Goal: Check status: Check status

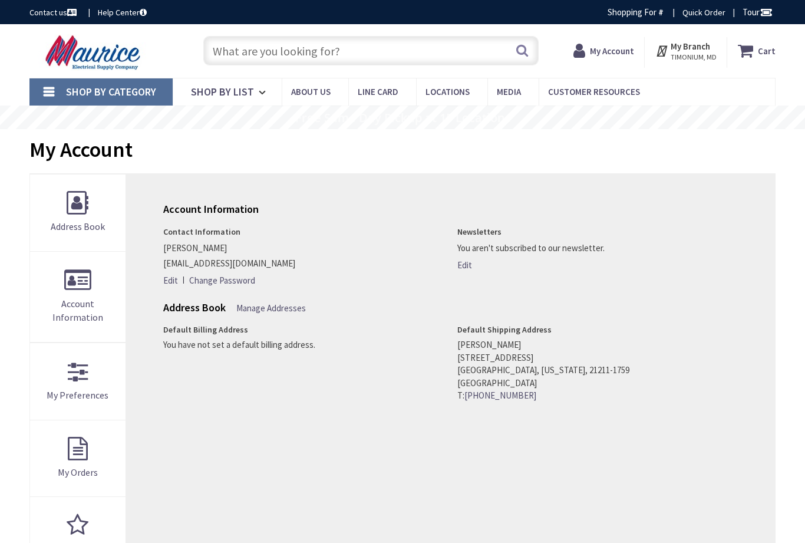
click at [590, 40] on icon at bounding box center [582, 50] width 17 height 21
click at [590, 52] on icon at bounding box center [582, 50] width 17 height 21
click at [595, 52] on strong "My Account" at bounding box center [612, 50] width 44 height 11
click at [596, 48] on strong "My Account" at bounding box center [612, 50] width 44 height 11
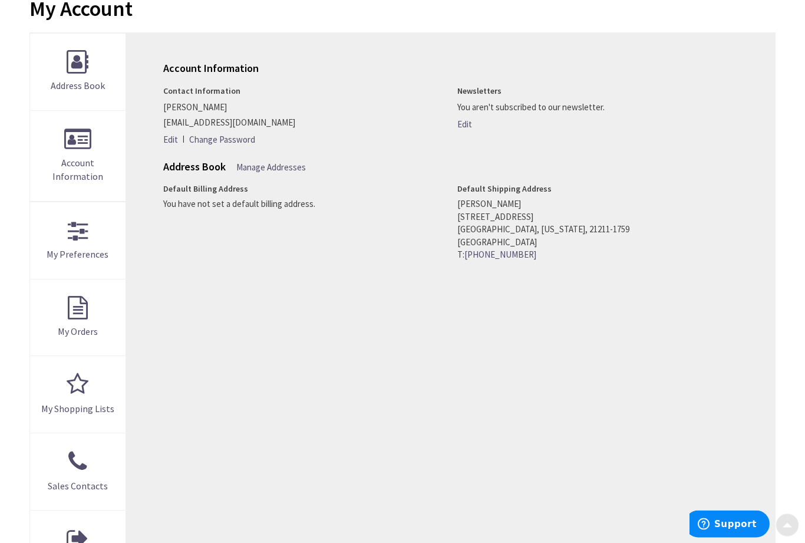
scroll to position [169, 0]
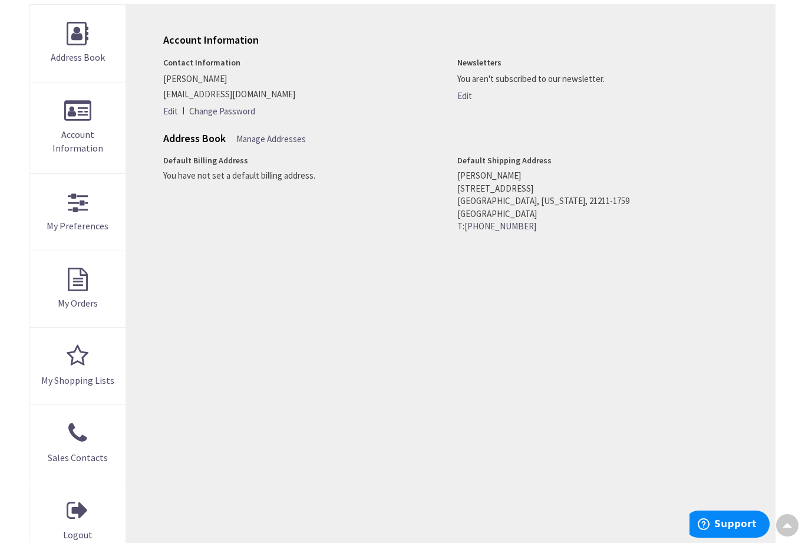
click at [67, 279] on link "My Orders" at bounding box center [77, 289] width 95 height 77
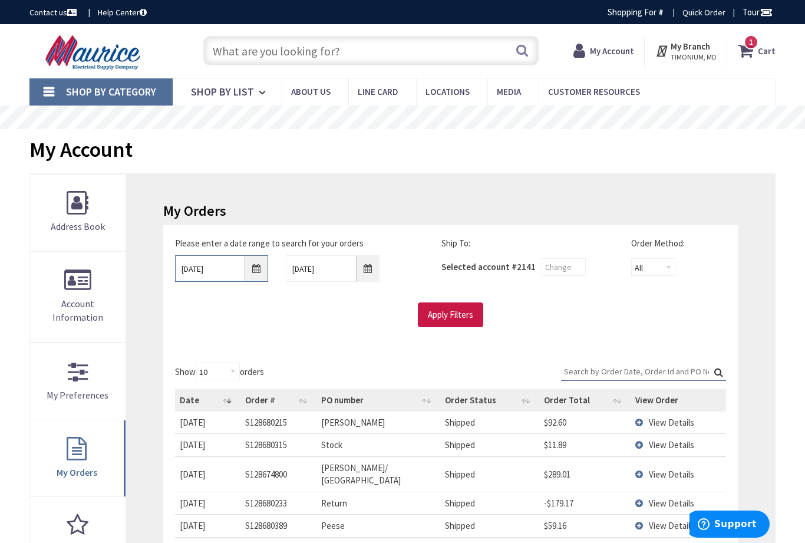
click at [256, 265] on input "8/26/2025" at bounding box center [222, 268] width 94 height 27
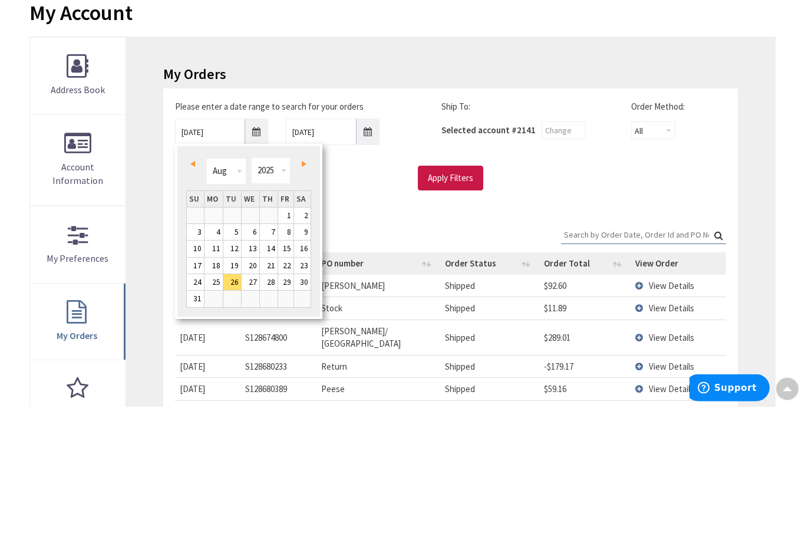
click at [190, 293] on link "Prev" at bounding box center [195, 301] width 16 height 16
click at [192, 298] on span "Prev" at bounding box center [192, 301] width 5 height 6
click at [193, 298] on span "Prev" at bounding box center [192, 301] width 5 height 6
click at [301, 293] on link "Next" at bounding box center [302, 301] width 16 height 16
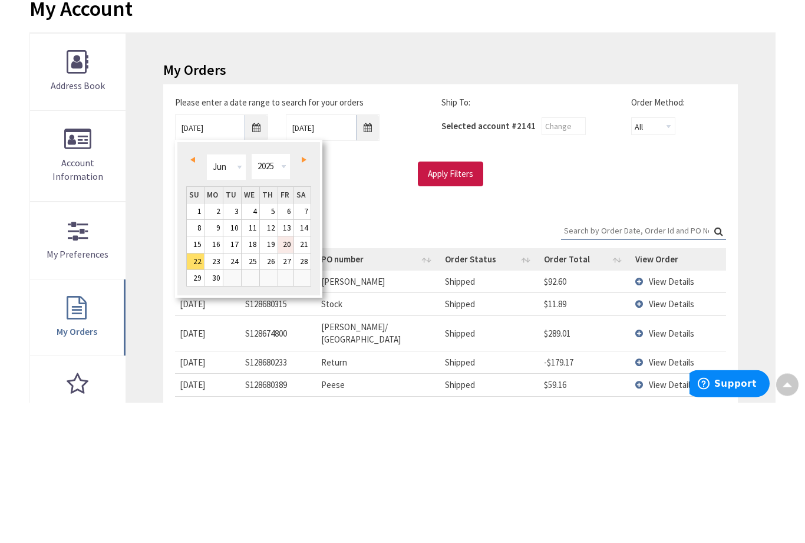
click at [288, 377] on link "20" at bounding box center [286, 385] width 16 height 16
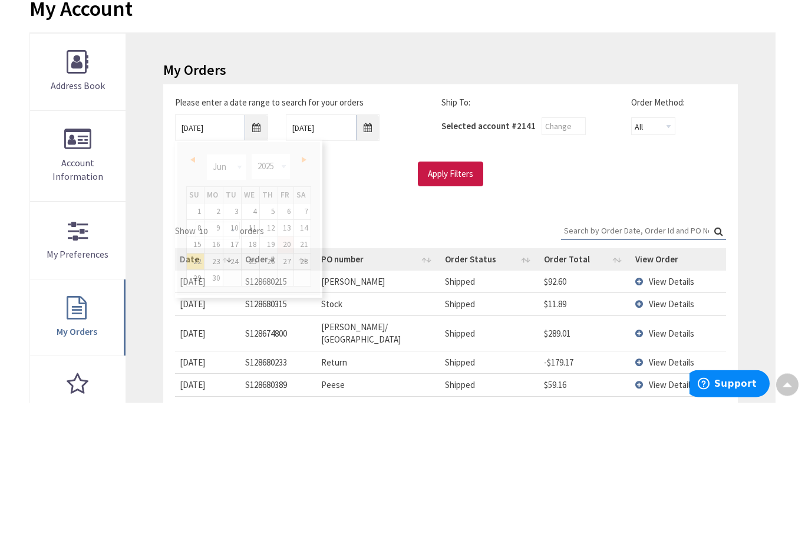
scroll to position [141, 0]
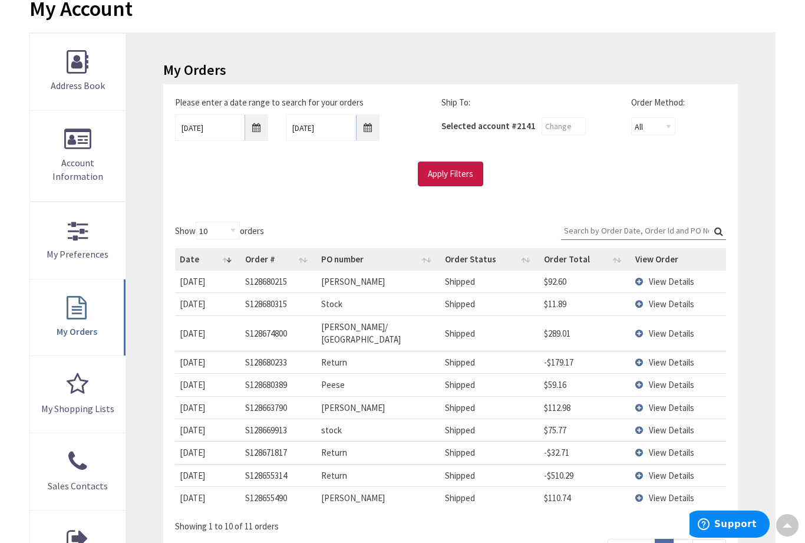
click at [448, 162] on input "Apply Filters" at bounding box center [450, 174] width 65 height 25
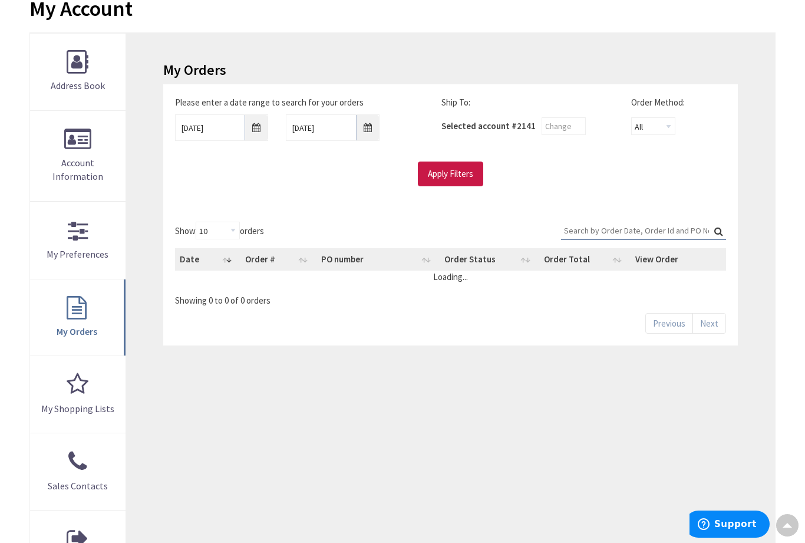
click at [441, 167] on input "Apply Filters" at bounding box center [450, 174] width 65 height 25
click at [440, 163] on input "Apply Filters" at bounding box center [450, 174] width 65 height 25
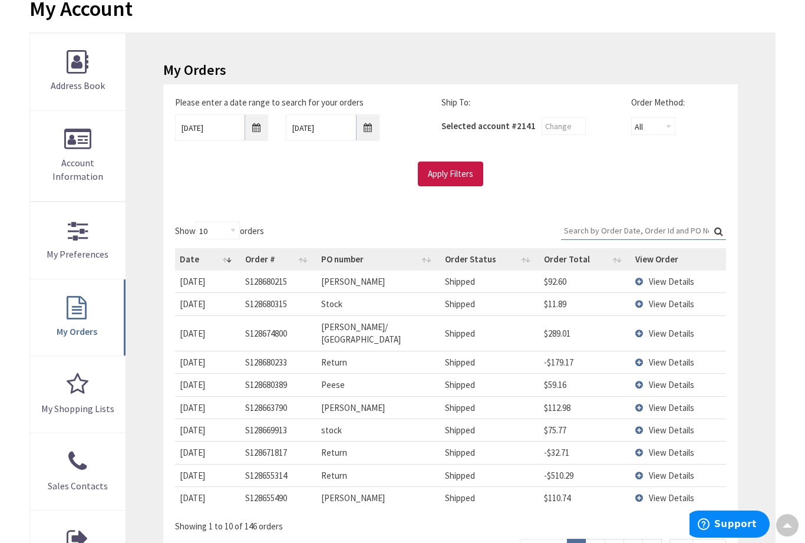
click at [683, 539] on link "15" at bounding box center [682, 549] width 24 height 21
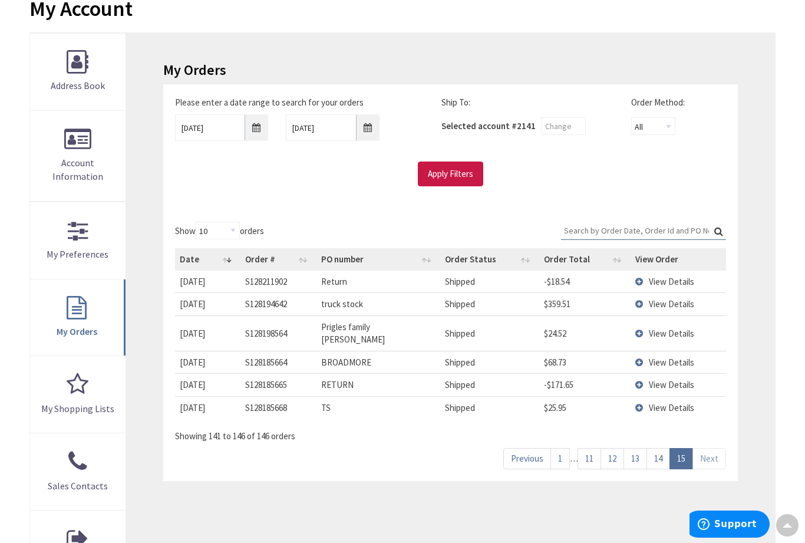
click at [661, 449] on link "14" at bounding box center [659, 458] width 24 height 21
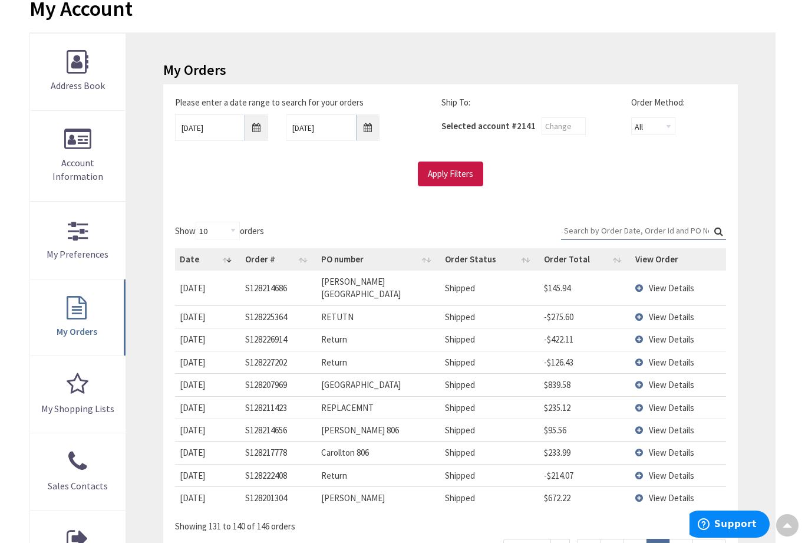
click at [655, 447] on span "View Details" at bounding box center [671, 452] width 45 height 11
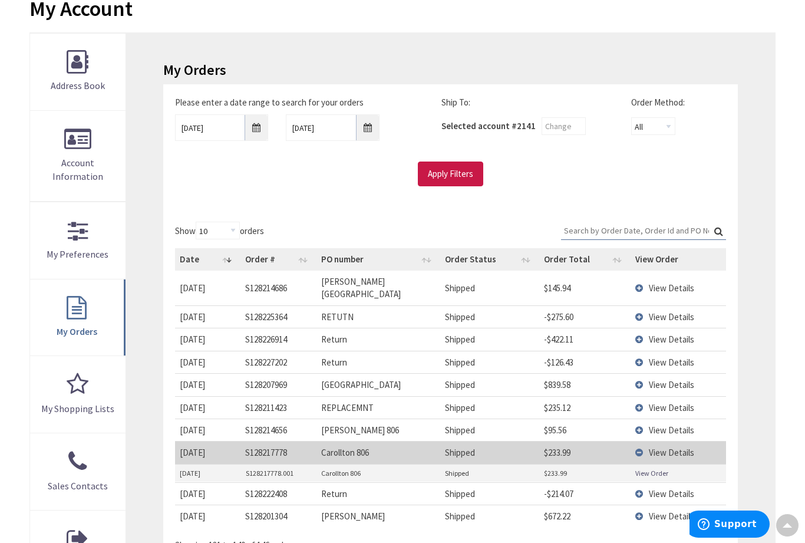
click at [637, 468] on link "View Order" at bounding box center [651, 473] width 33 height 10
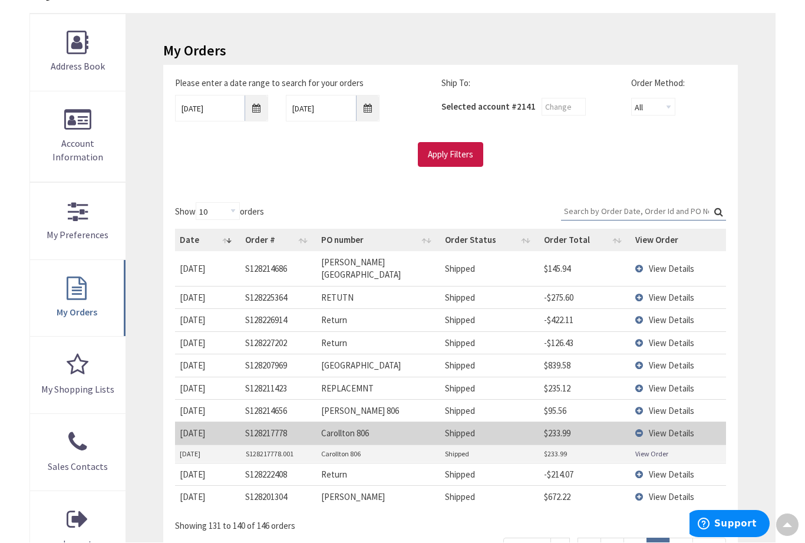
scroll to position [176, 0]
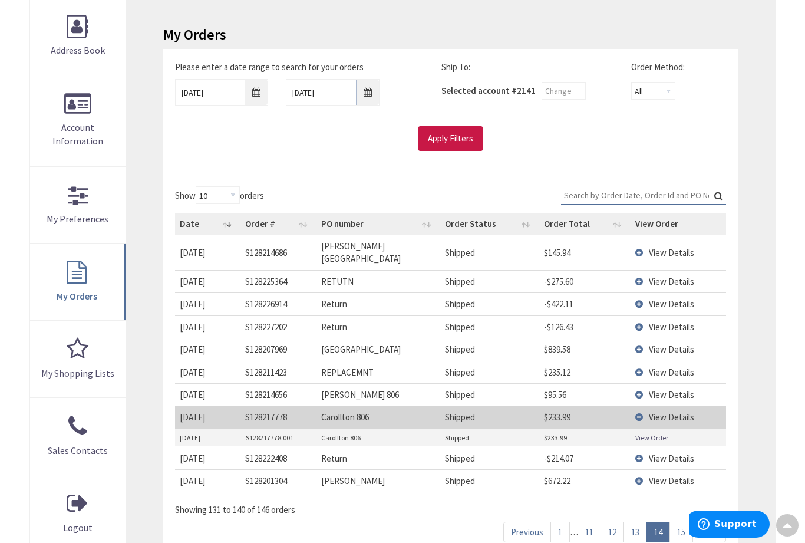
click at [655, 389] on span "View Details" at bounding box center [671, 394] width 45 height 11
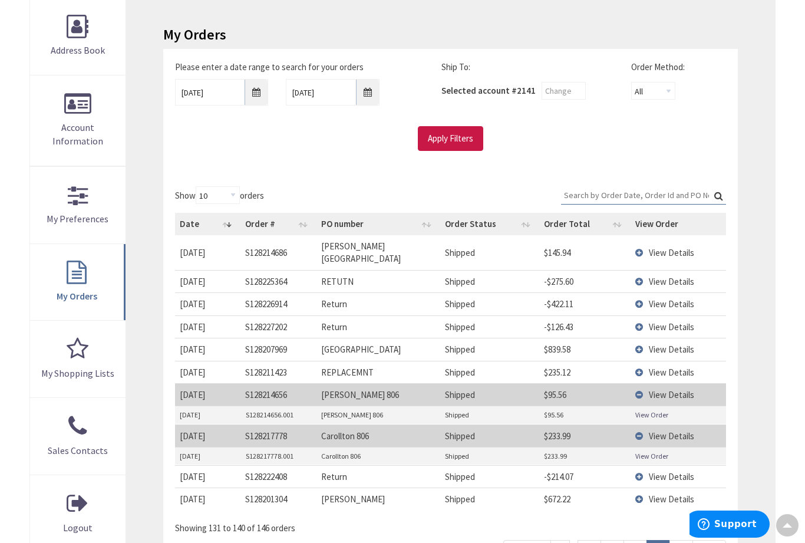
click at [642, 410] on link "View Order" at bounding box center [651, 415] width 33 height 10
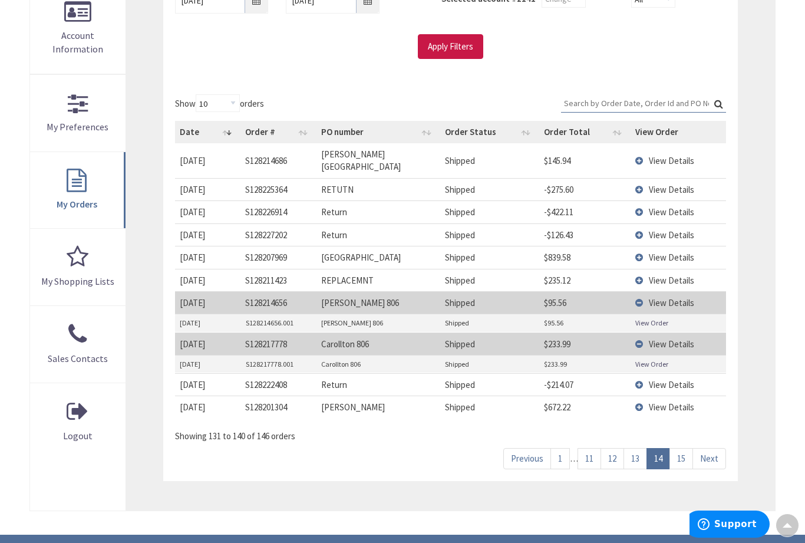
scroll to position [271, 0]
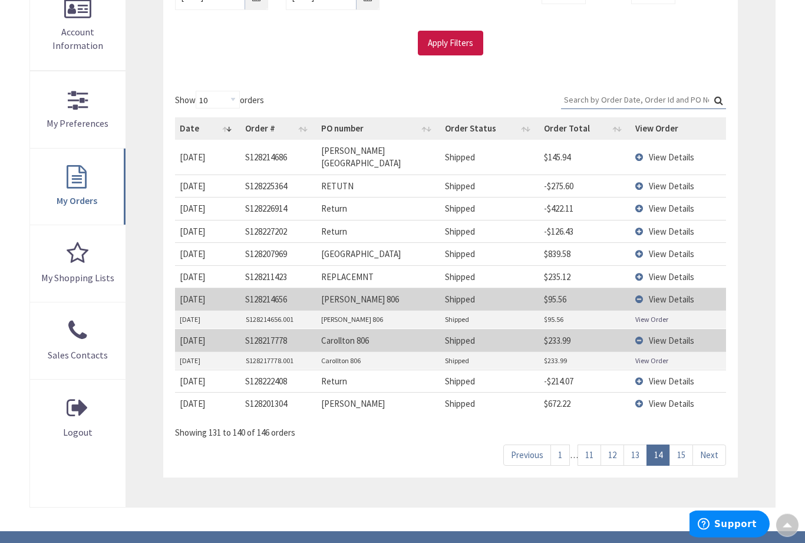
click at [541, 352] on td "$233.99" at bounding box center [584, 361] width 91 height 18
click at [543, 352] on td "$233.99" at bounding box center [584, 361] width 91 height 18
click at [538, 352] on td "Shipped" at bounding box center [489, 361] width 99 height 18
click at [653, 272] on span "View Details" at bounding box center [671, 277] width 45 height 11
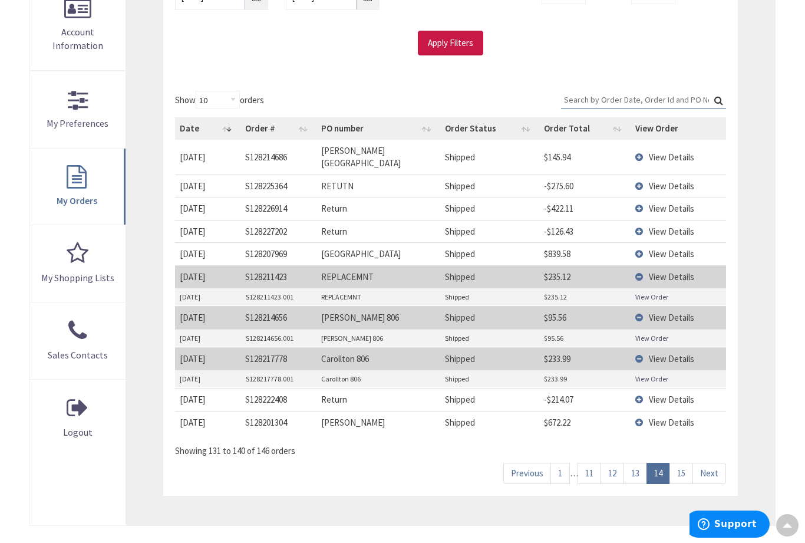
click at [653, 292] on link "View Order" at bounding box center [651, 297] width 33 height 10
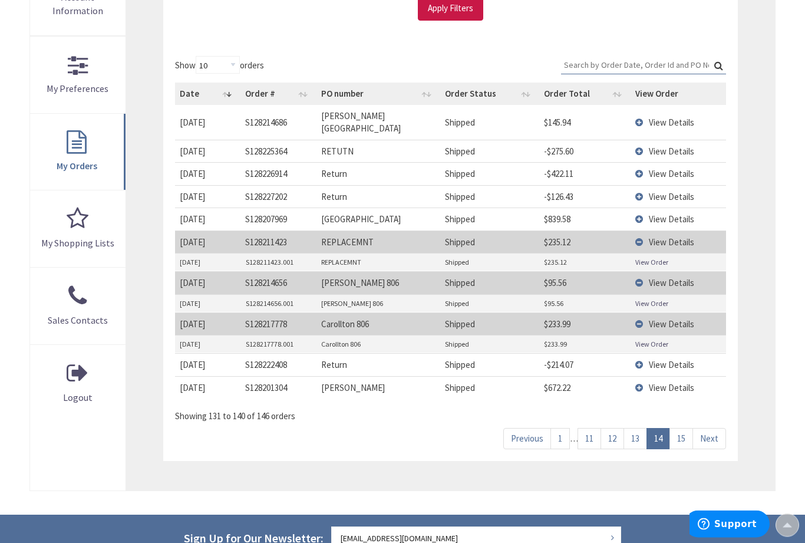
scroll to position [305, 0]
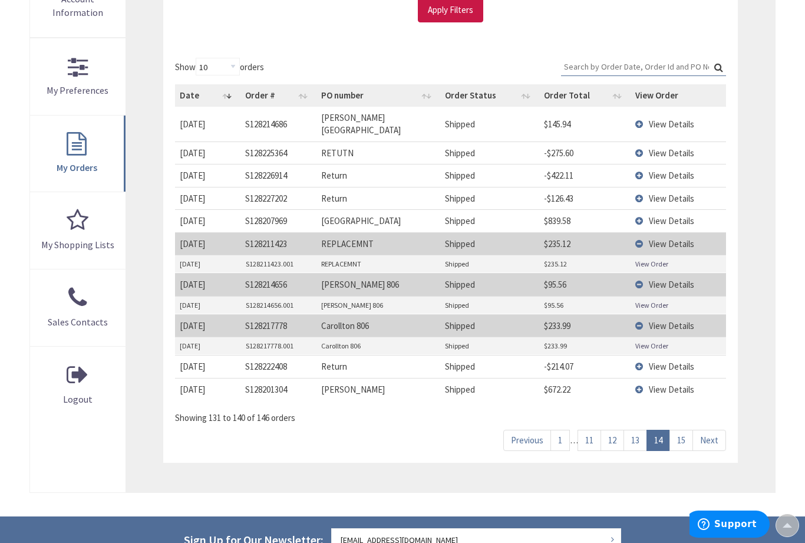
click at [638, 430] on link "13" at bounding box center [636, 440] width 24 height 21
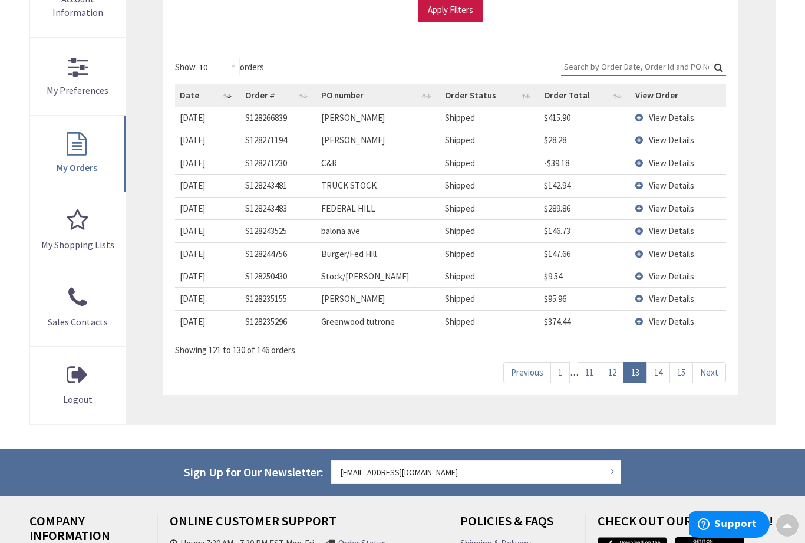
click at [649, 293] on span "View Details" at bounding box center [671, 298] width 45 height 11
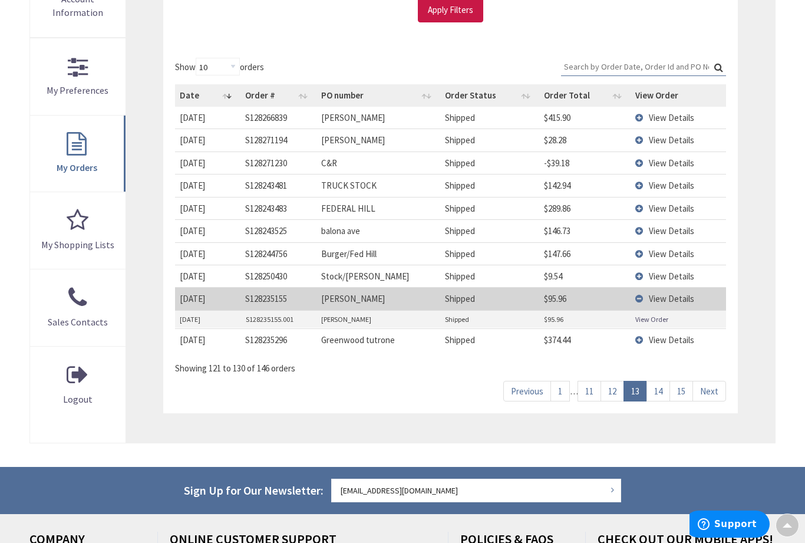
click at [647, 318] on link "View Order" at bounding box center [651, 319] width 33 height 10
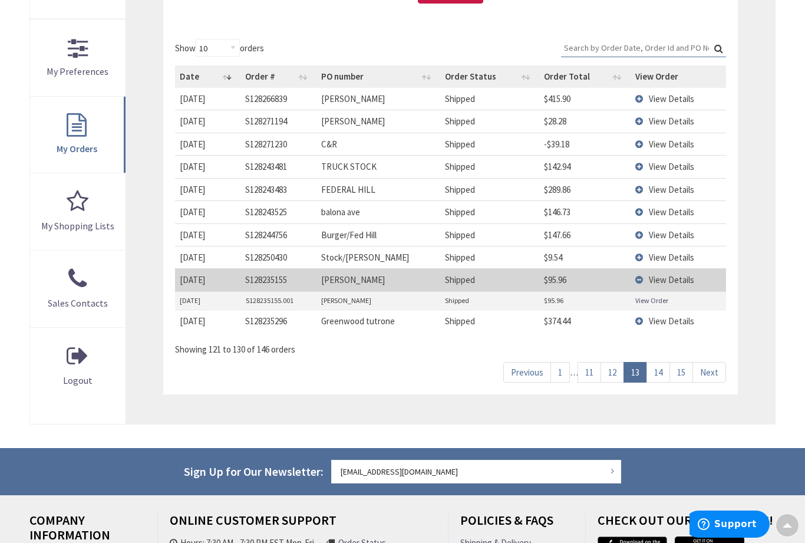
scroll to position [315, 0]
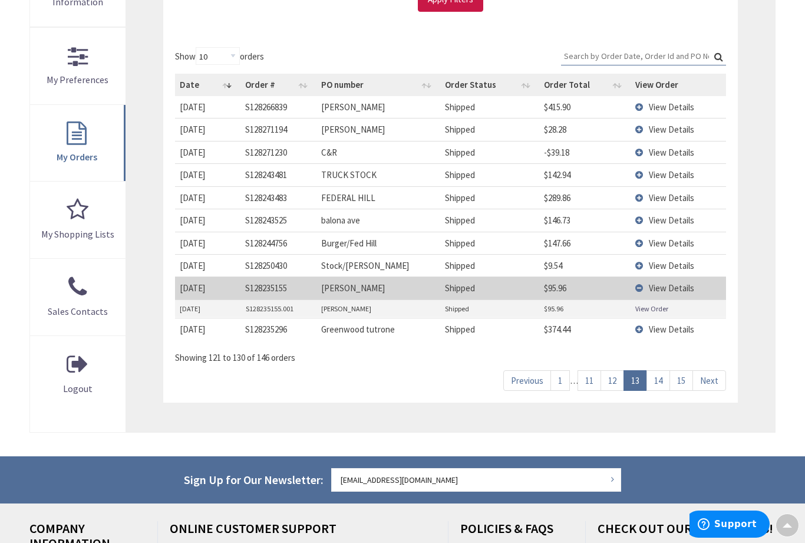
click at [661, 380] on link "14" at bounding box center [659, 380] width 24 height 21
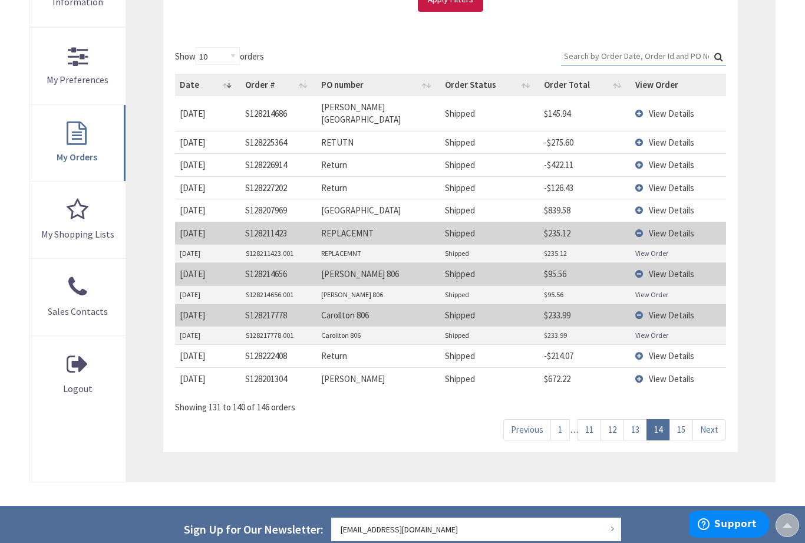
click at [644, 262] on td "View Details" at bounding box center [678, 273] width 95 height 22
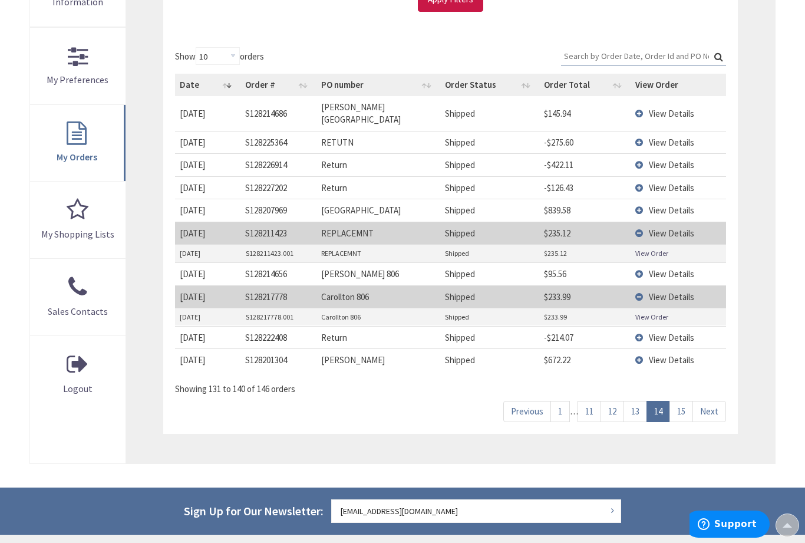
click at [552, 262] on td "$95.56" at bounding box center [584, 273] width 91 height 22
click at [557, 285] on td "$233.99" at bounding box center [584, 296] width 91 height 22
click at [655, 268] on span "View Details" at bounding box center [671, 273] width 45 height 11
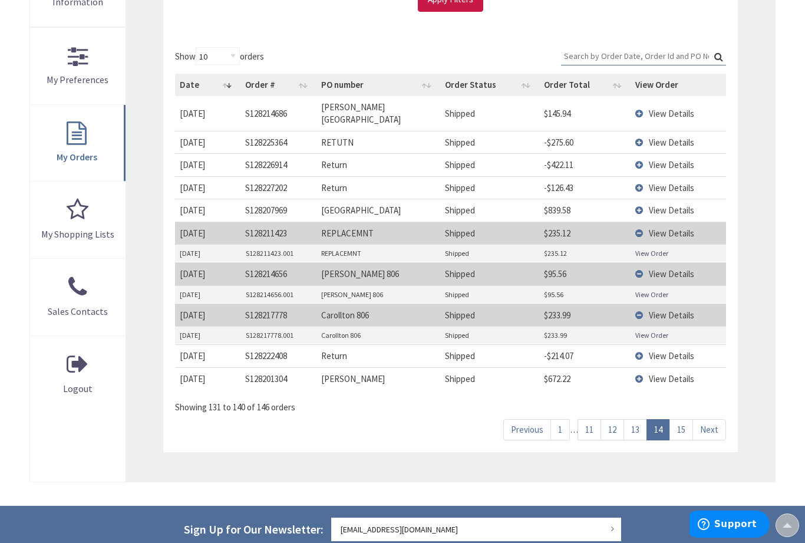
click at [640, 289] on link "View Order" at bounding box center [651, 294] width 33 height 10
click at [637, 330] on link "View Order" at bounding box center [651, 335] width 33 height 10
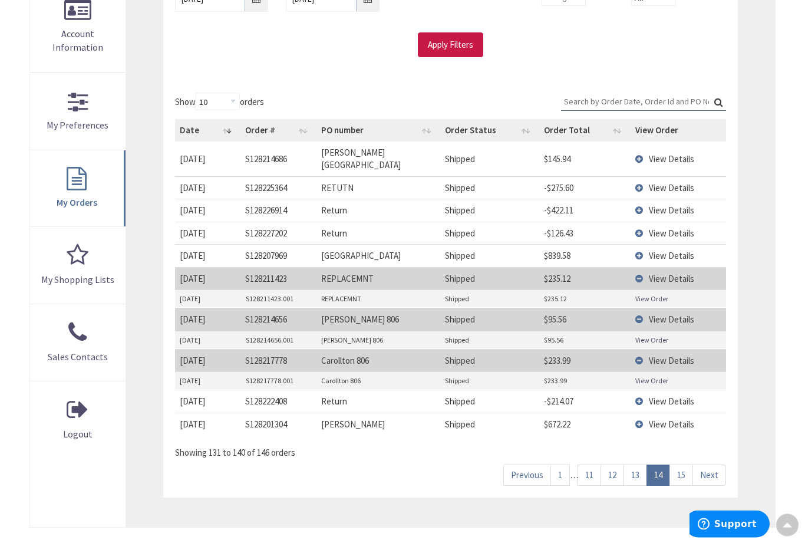
scroll to position [270, 0]
click at [652, 153] on span "View Details" at bounding box center [671, 158] width 45 height 11
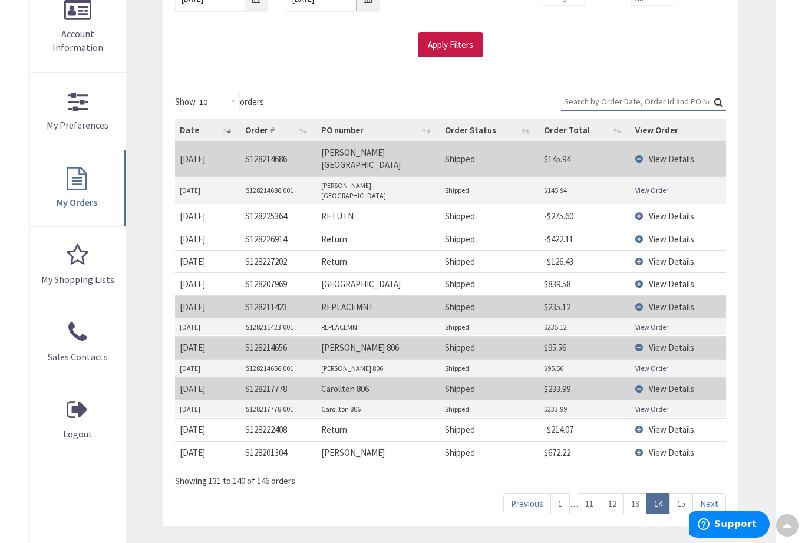
click at [644, 185] on link "View Order" at bounding box center [651, 190] width 33 height 10
click at [558, 493] on link "1" at bounding box center [560, 503] width 19 height 21
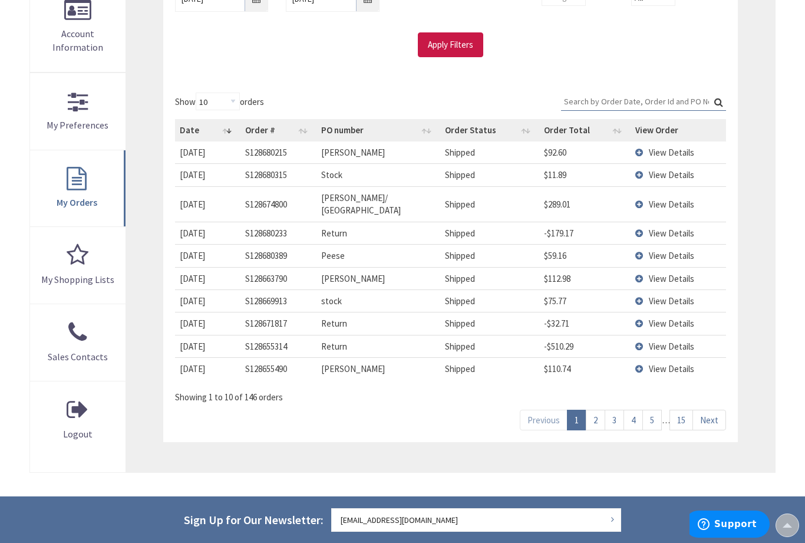
click at [612, 410] on link "3" at bounding box center [614, 420] width 19 height 21
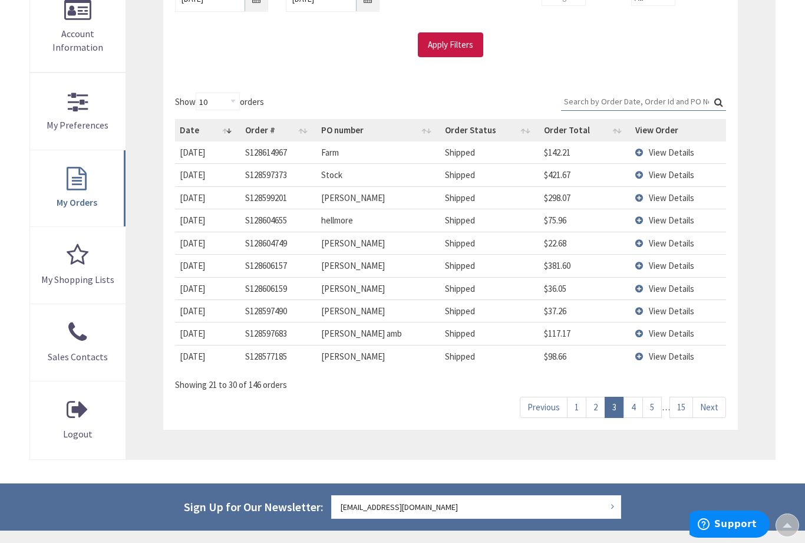
click at [593, 401] on link "2" at bounding box center [595, 407] width 19 height 21
click at [614, 401] on link "3" at bounding box center [614, 407] width 19 height 21
click at [636, 400] on link "4" at bounding box center [633, 407] width 19 height 21
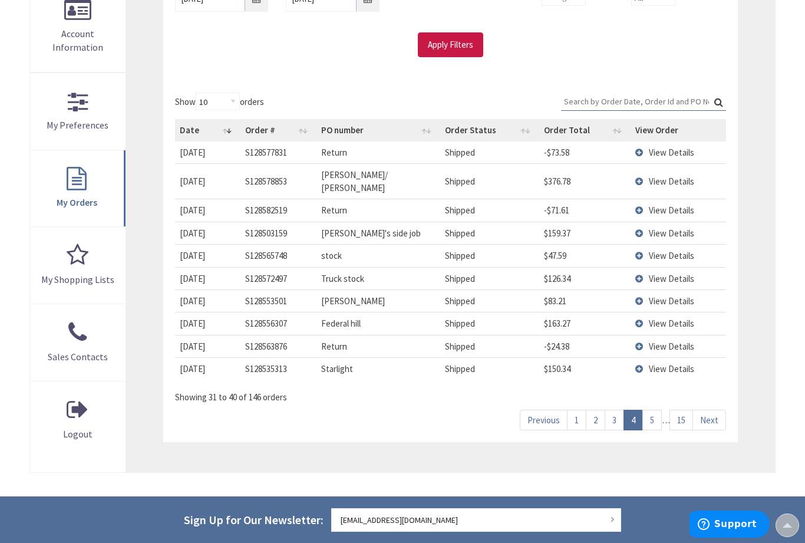
click at [646, 410] on link "5" at bounding box center [651, 420] width 19 height 21
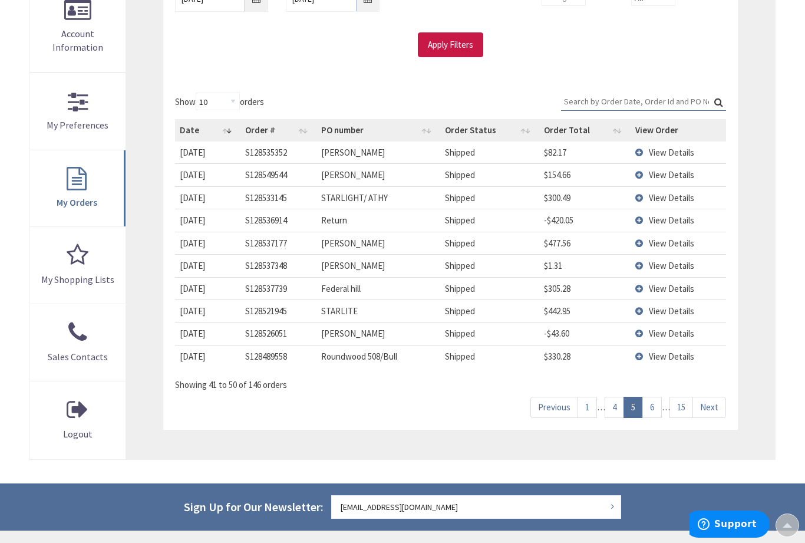
click at [654, 401] on link "6" at bounding box center [651, 407] width 19 height 21
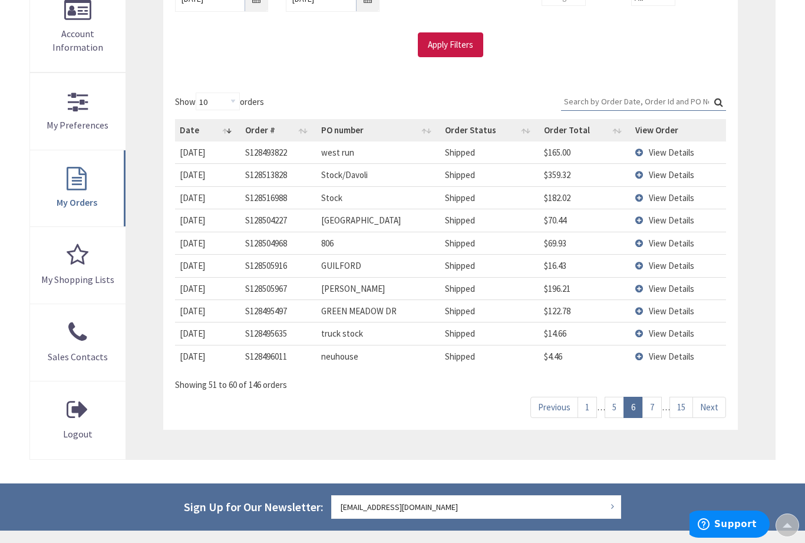
click at [646, 233] on td "View Details" at bounding box center [678, 243] width 95 height 22
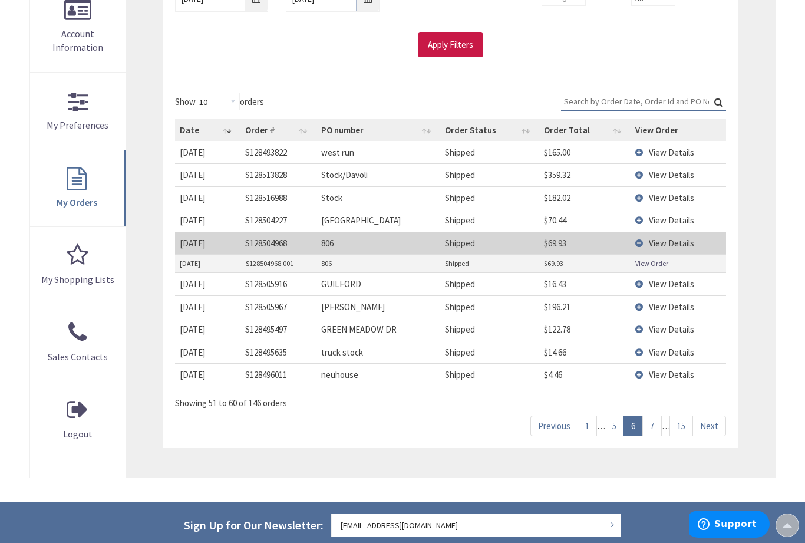
click at [641, 262] on link "View Order" at bounding box center [651, 263] width 33 height 10
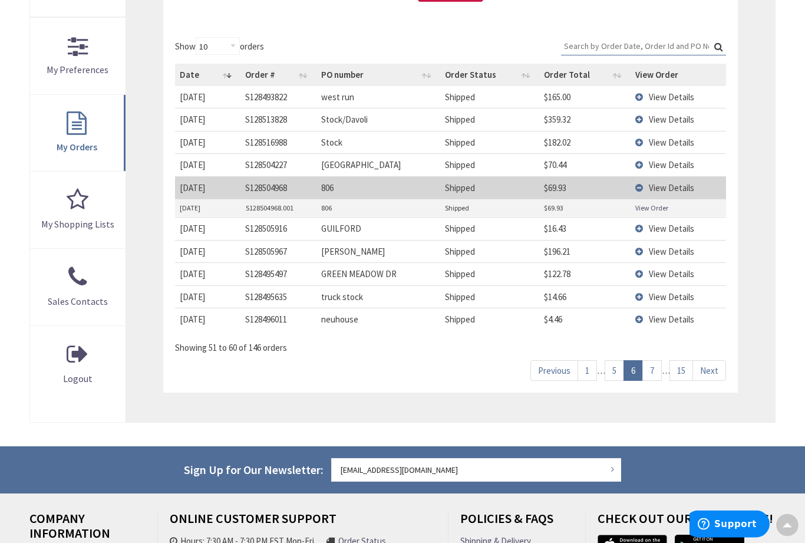
scroll to position [325, 0]
click at [539, 209] on td "Shipped" at bounding box center [489, 208] width 99 height 18
click at [651, 206] on link "View Order" at bounding box center [651, 208] width 33 height 10
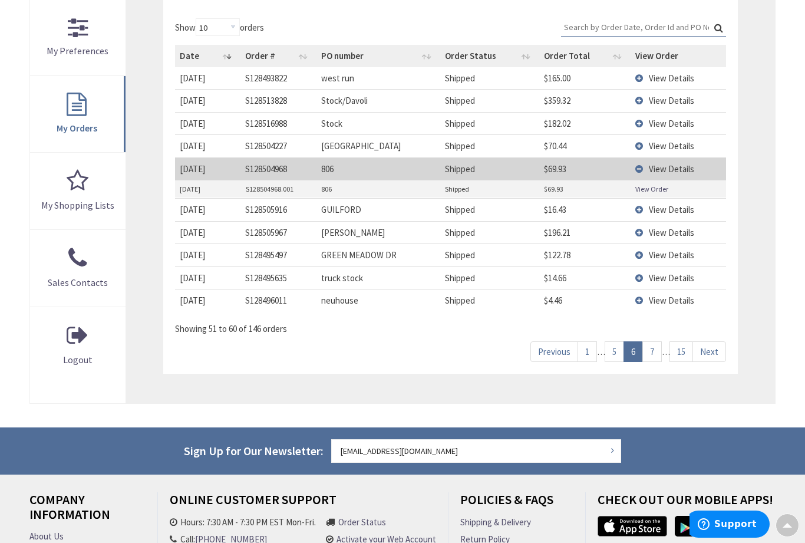
click at [679, 347] on link "15" at bounding box center [682, 351] width 24 height 21
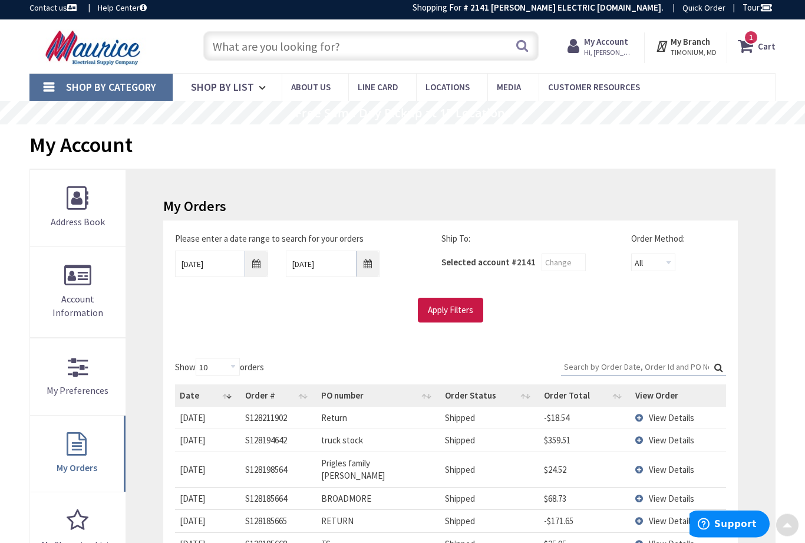
scroll to position [0, 0]
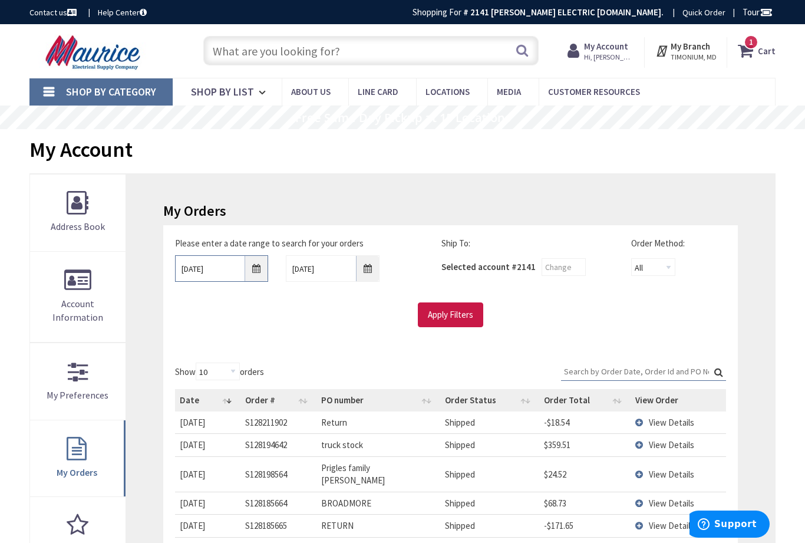
click at [256, 269] on input "06/20/2025" at bounding box center [222, 268] width 94 height 27
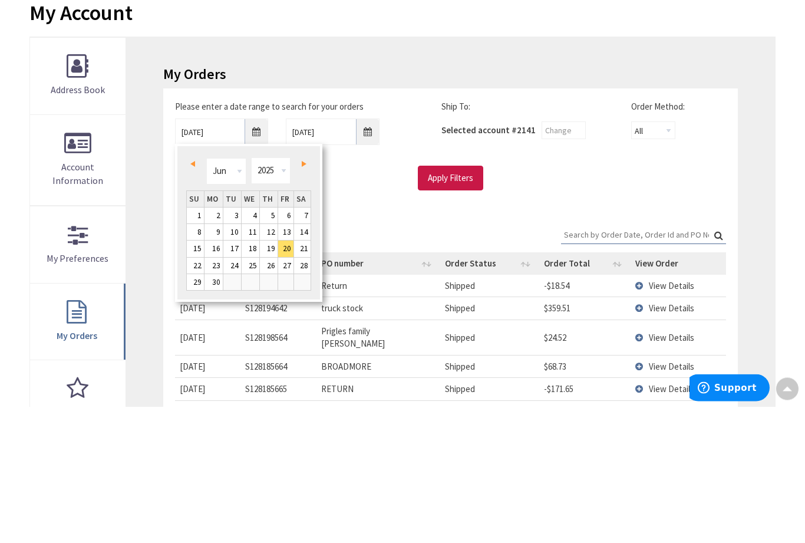
click at [195, 344] on link "1" at bounding box center [195, 352] width 17 height 16
type input "06/01/2025"
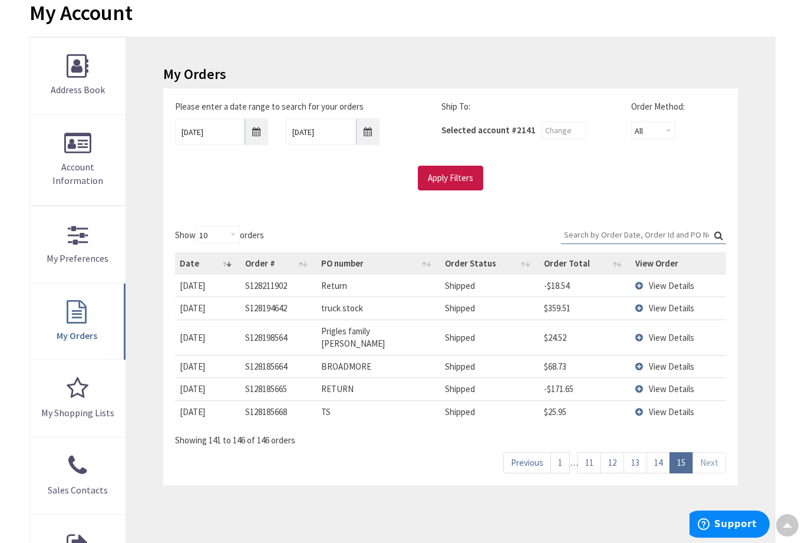
click at [443, 174] on input "Apply Filters" at bounding box center [450, 178] width 65 height 25
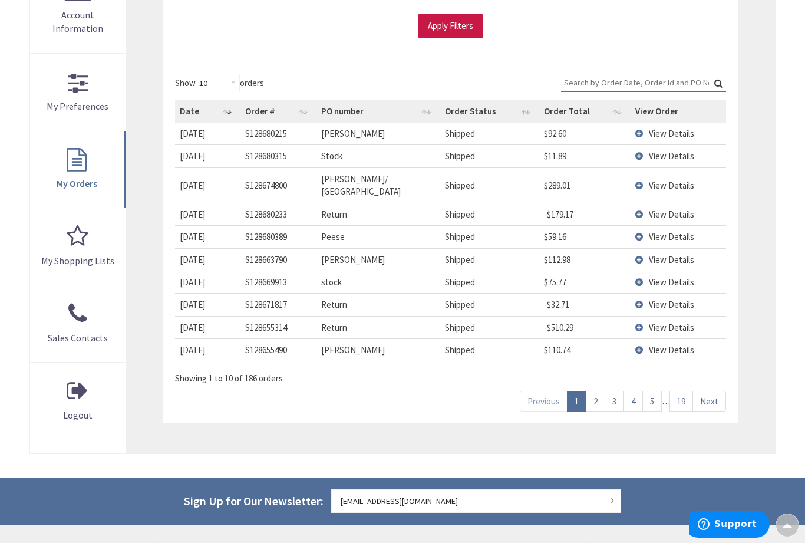
scroll to position [291, 0]
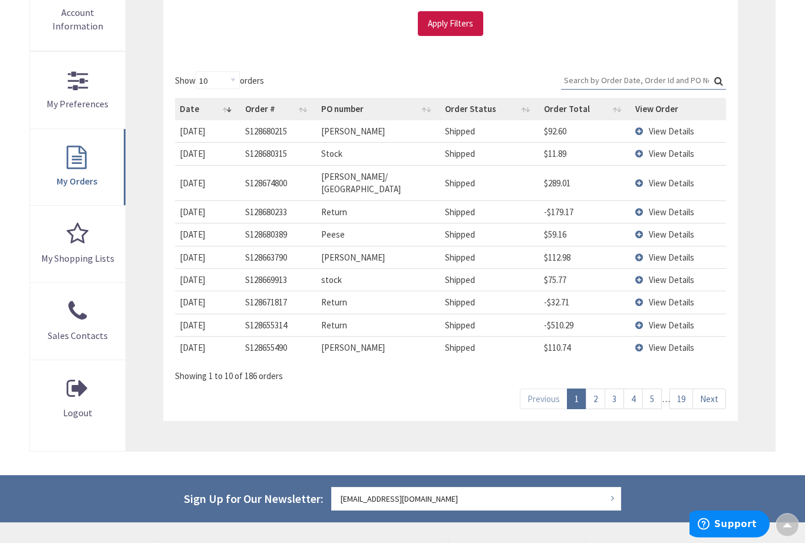
click at [684, 389] on link "19" at bounding box center [682, 399] width 24 height 21
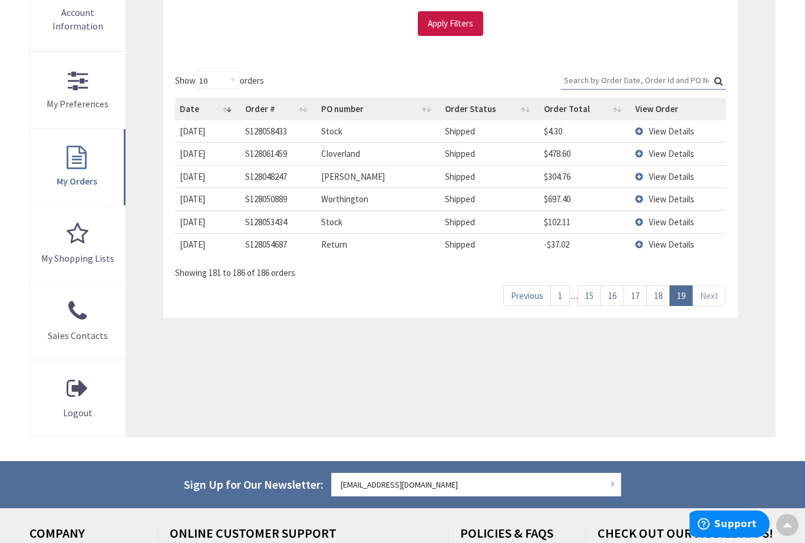
scroll to position [291, 0]
click at [659, 296] on link "18" at bounding box center [659, 295] width 24 height 21
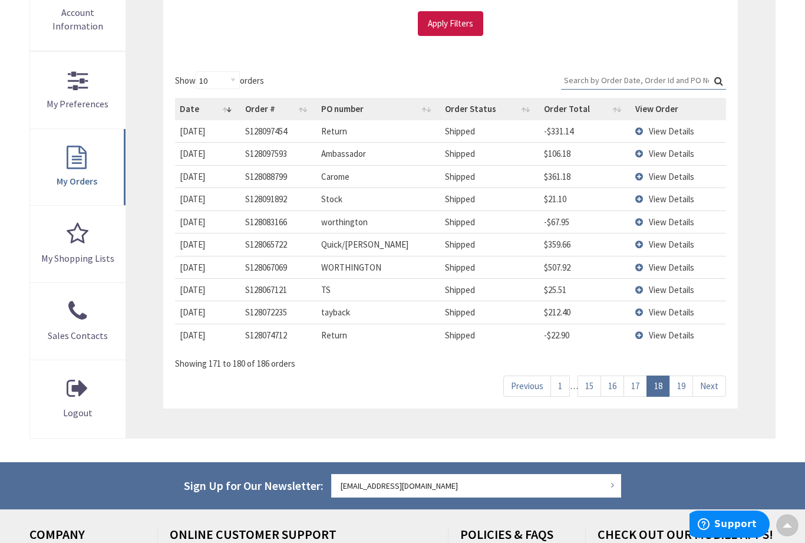
click at [639, 385] on link "17" at bounding box center [636, 385] width 24 height 21
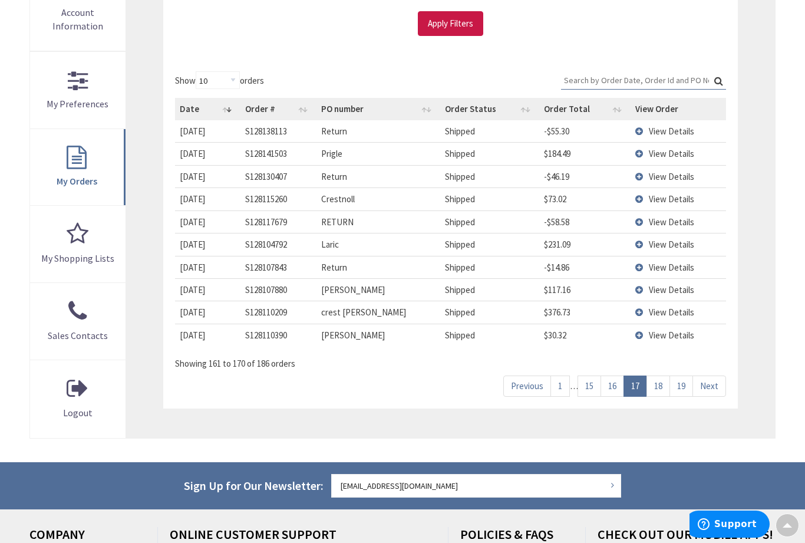
click at [657, 380] on link "18" at bounding box center [659, 385] width 24 height 21
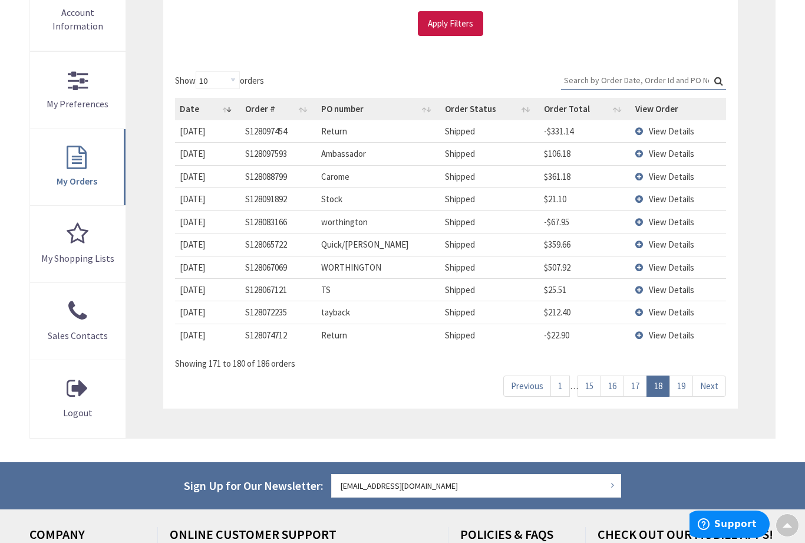
click at [642, 265] on td "View Details" at bounding box center [678, 267] width 95 height 22
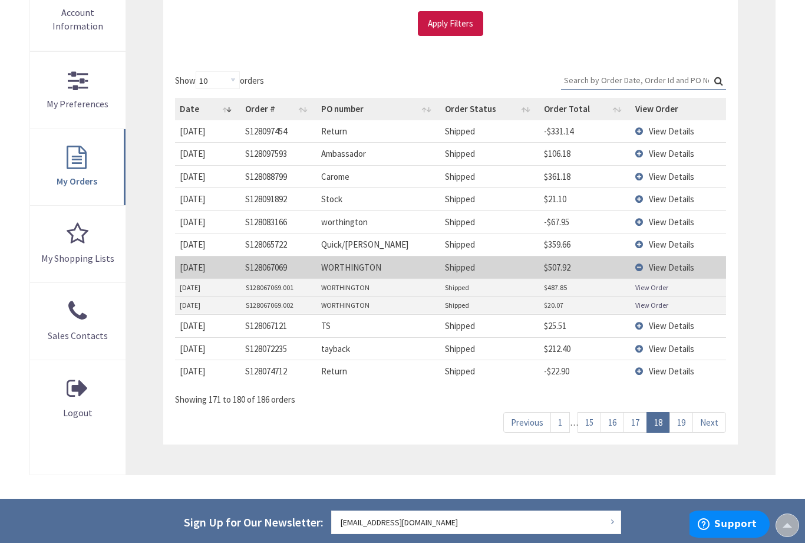
click at [635, 284] on link "View Order" at bounding box center [651, 287] width 33 height 10
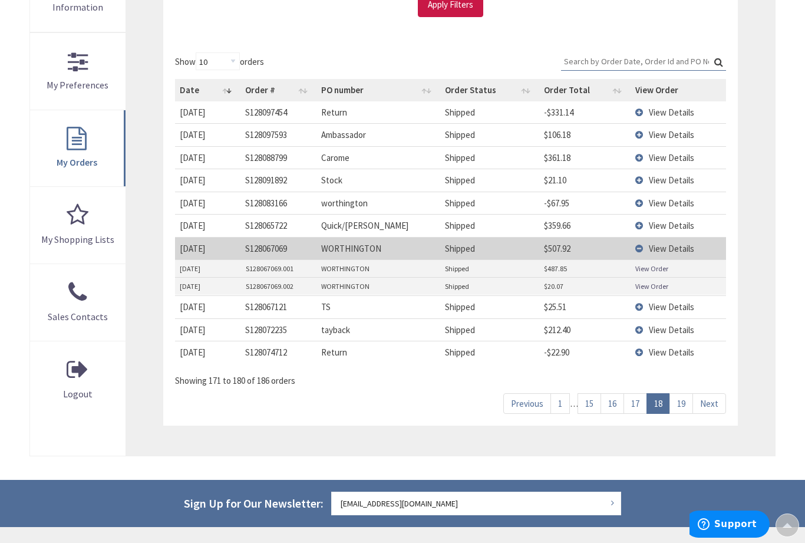
click at [637, 394] on link "17" at bounding box center [636, 403] width 24 height 21
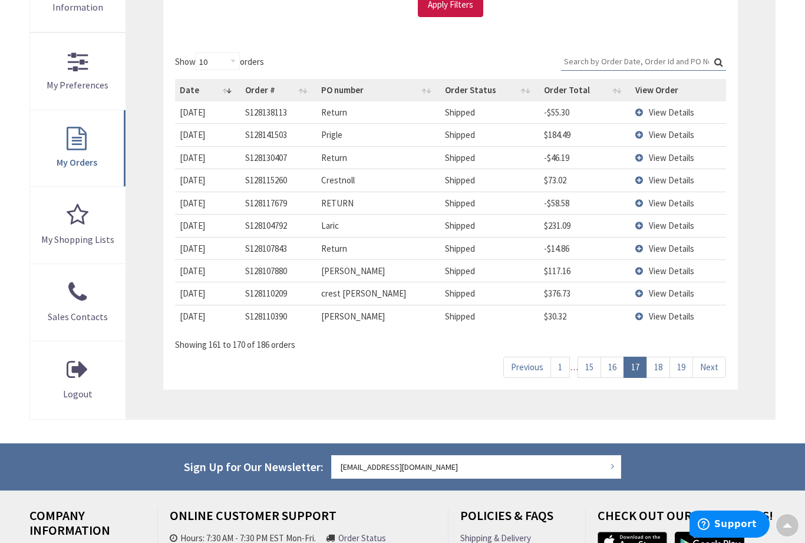
click at [654, 361] on link "18" at bounding box center [659, 367] width 24 height 21
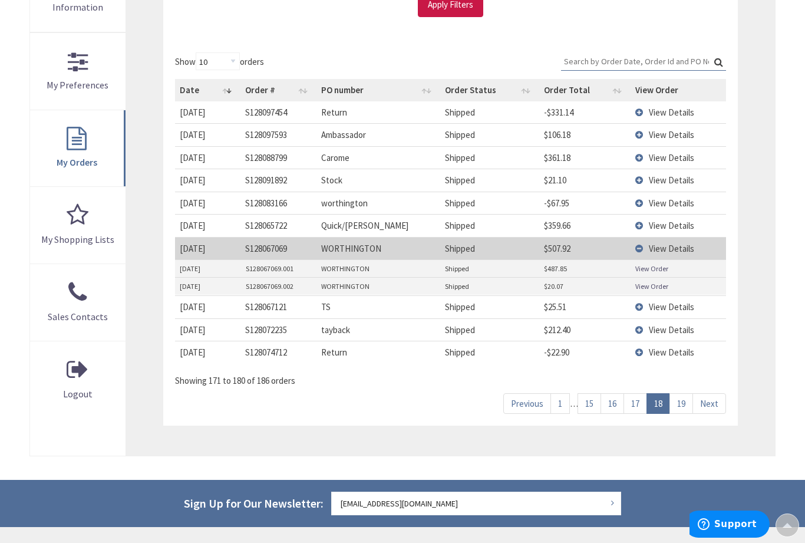
click at [679, 397] on link "19" at bounding box center [682, 403] width 24 height 21
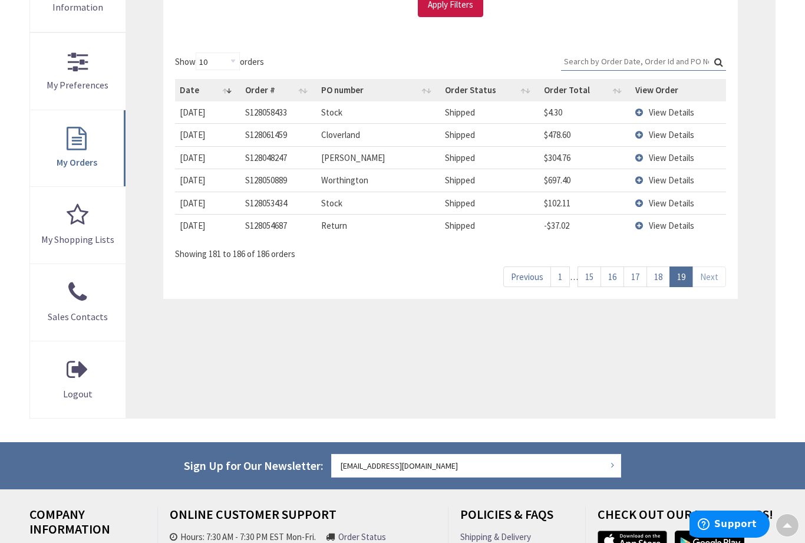
click at [647, 175] on td "View Details" at bounding box center [678, 180] width 95 height 22
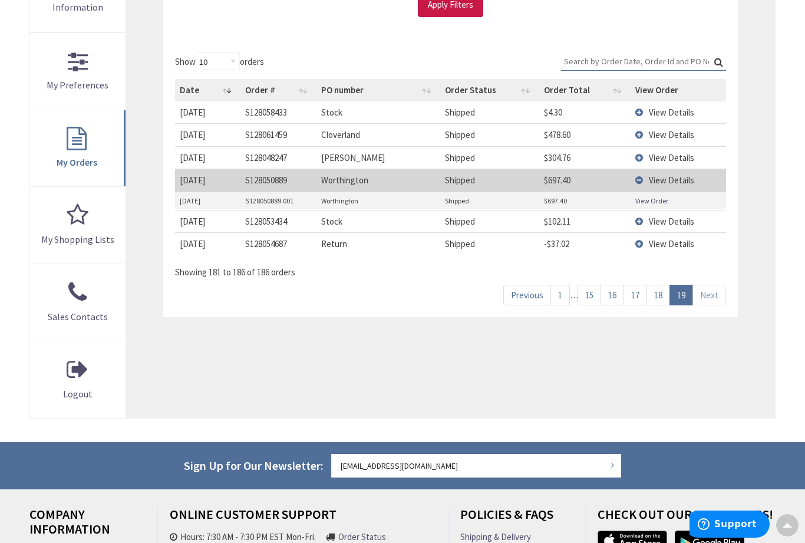
click at [631, 196] on td "View Order" at bounding box center [678, 201] width 95 height 18
click at [630, 199] on td "$697.40" at bounding box center [584, 201] width 91 height 18
click at [547, 197] on td "$697.40" at bounding box center [584, 201] width 91 height 18
click at [644, 196] on link "View Order" at bounding box center [651, 201] width 33 height 10
click at [658, 291] on link "18" at bounding box center [659, 295] width 24 height 21
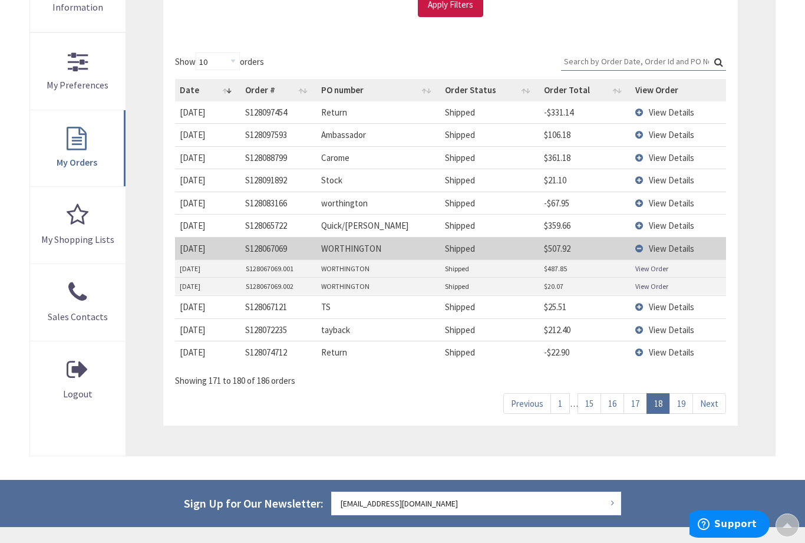
click at [644, 281] on link "View Order" at bounding box center [651, 286] width 33 height 10
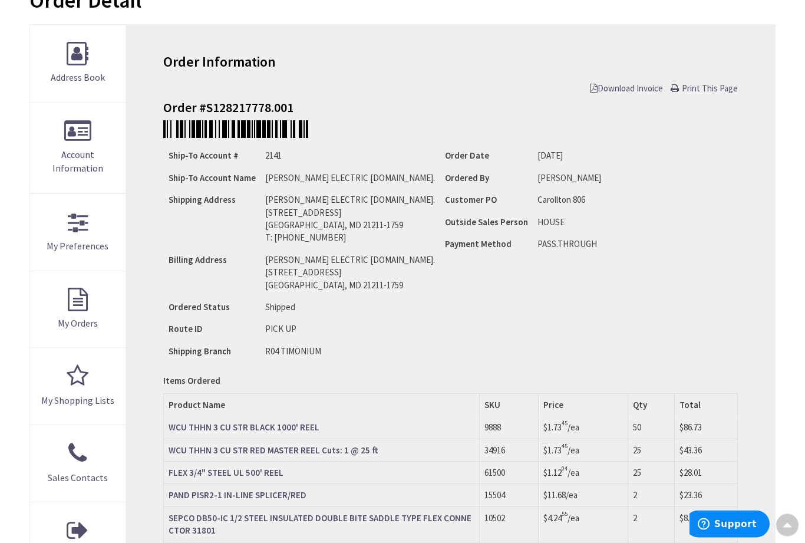
scroll to position [82, 0]
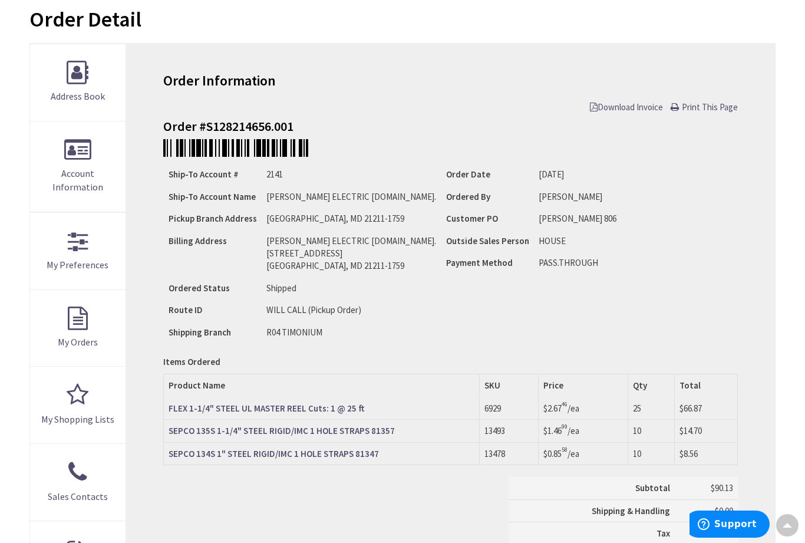
scroll to position [129, 0]
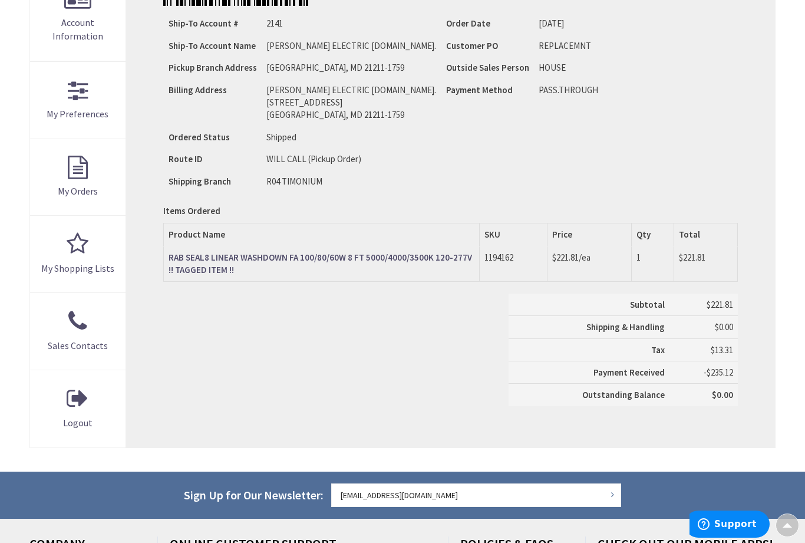
scroll to position [282, 0]
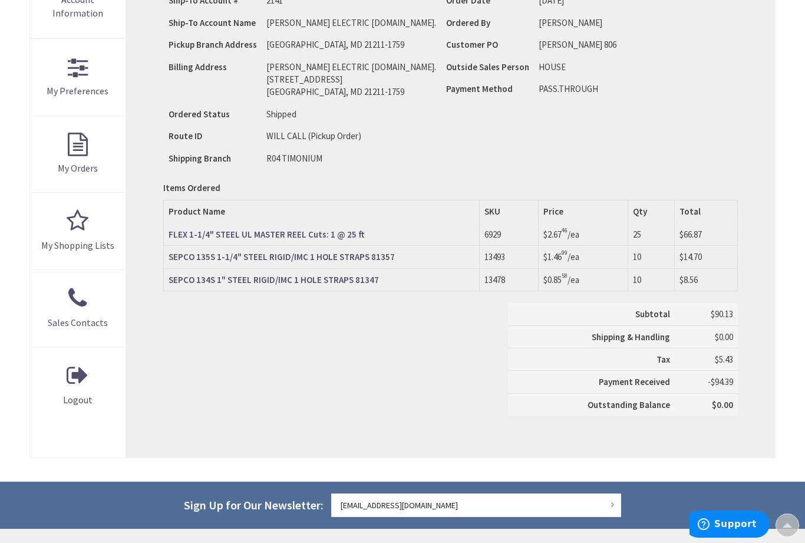
scroll to position [303, 0]
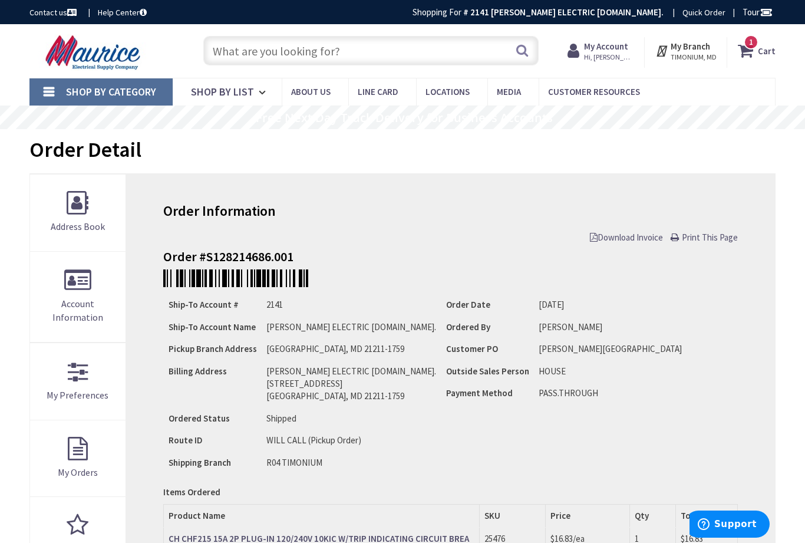
click at [243, 48] on input "text" at bounding box center [370, 50] width 335 height 29
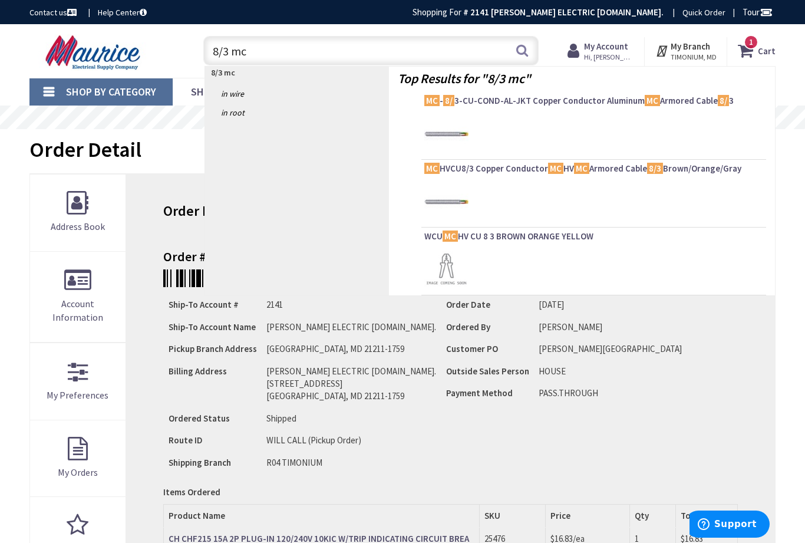
type input "8/3 mc"
click at [518, 50] on button "Search" at bounding box center [522, 50] width 15 height 27
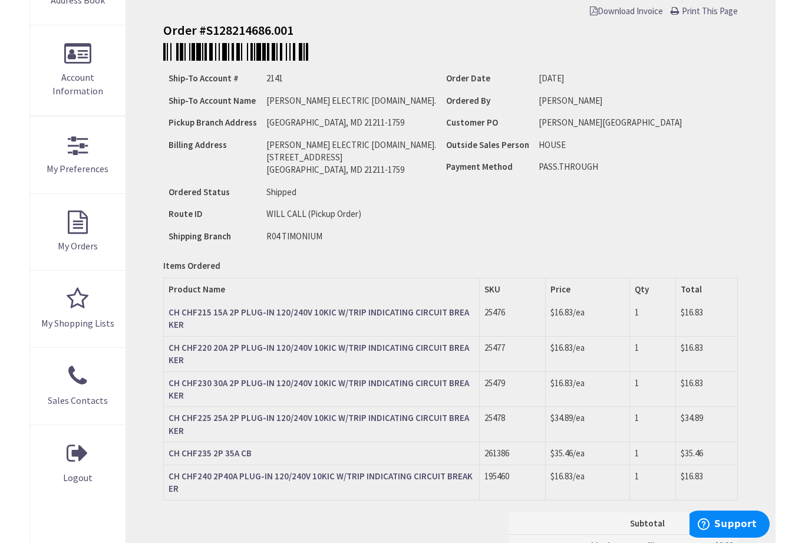
scroll to position [304, 0]
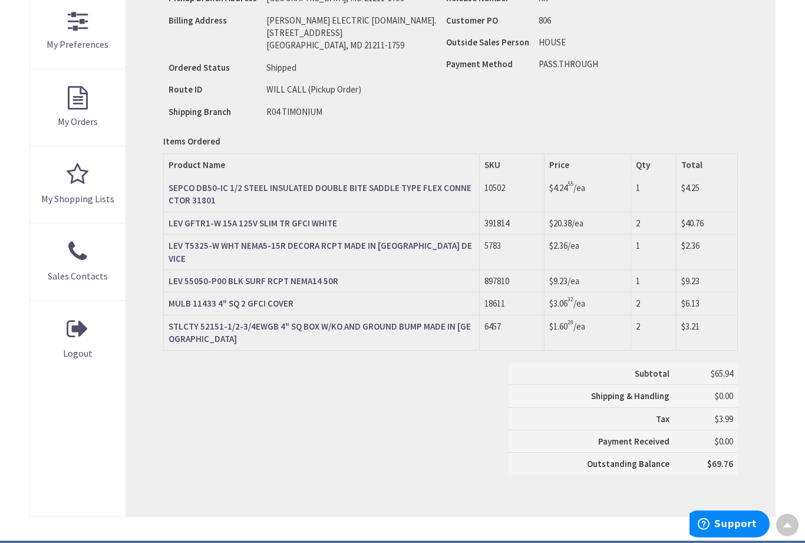
scroll to position [351, 0]
click at [195, 240] on strong "LEV T5325-W WHT NEMA5-15R DECORA RCPT MADE IN USA DEVICE" at bounding box center [321, 252] width 304 height 24
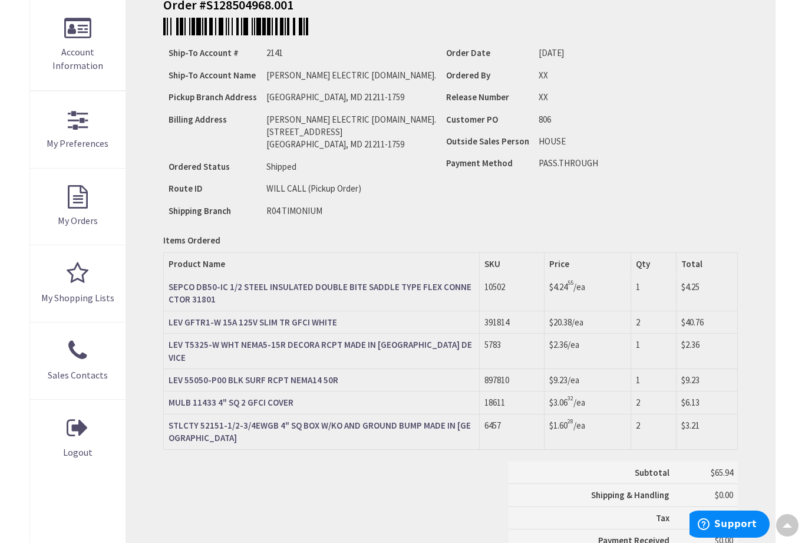
scroll to position [252, 0]
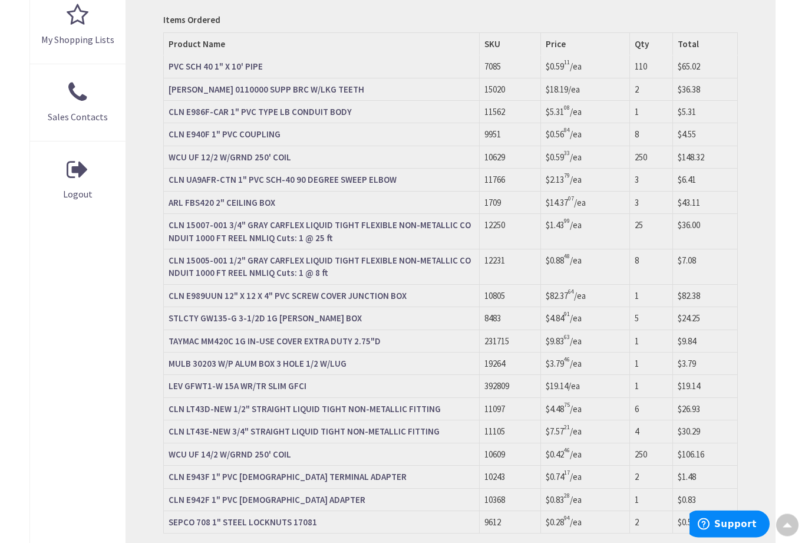
scroll to position [511, 0]
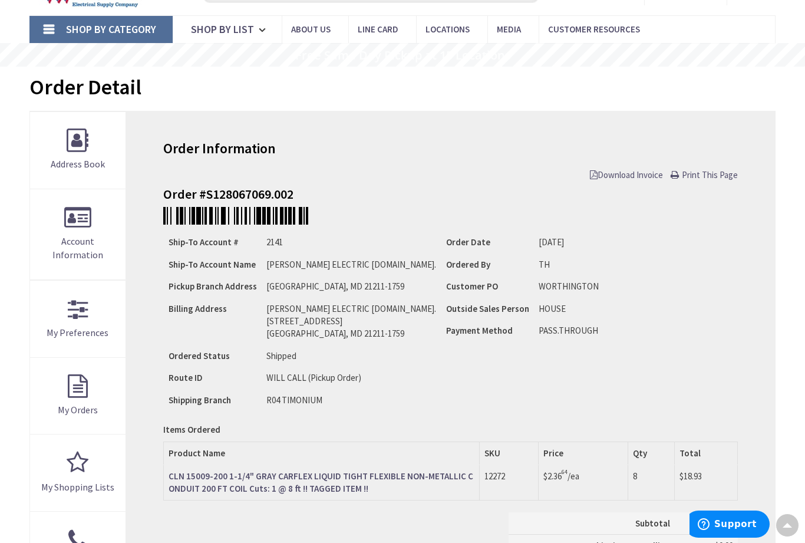
scroll to position [62, 0]
